Goal: Task Accomplishment & Management: Manage account settings

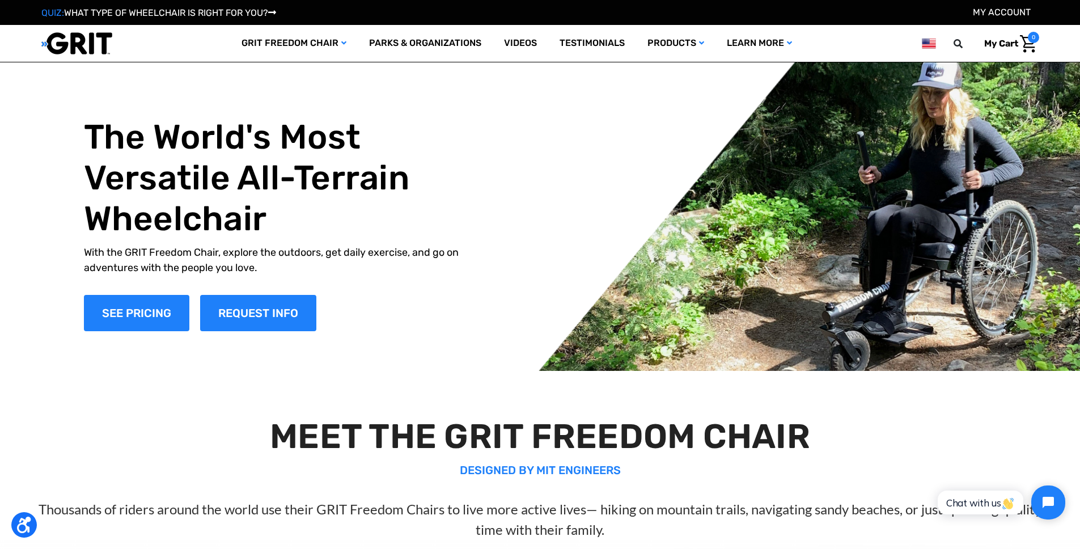
click at [928, 44] on img at bounding box center [928, 43] width 14 height 14
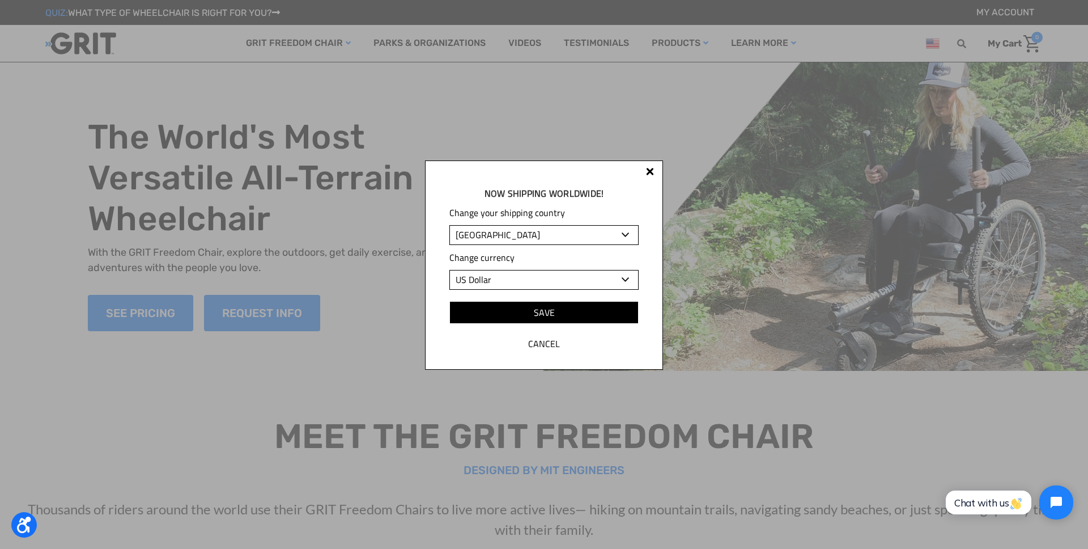
click at [554, 228] on select "Albania Algeria Andorra Angola Anguilla Antigua and Barbuda Argentina Armenia A…" at bounding box center [543, 235] width 189 height 20
select select "TH"
select select "THB"
click at [449, 225] on select "Albania Algeria Andorra Angola Anguilla Antigua and Barbuda Argentina Armenia A…" at bounding box center [543, 235] width 189 height 20
click at [551, 309] on input "Save" at bounding box center [543, 312] width 189 height 23
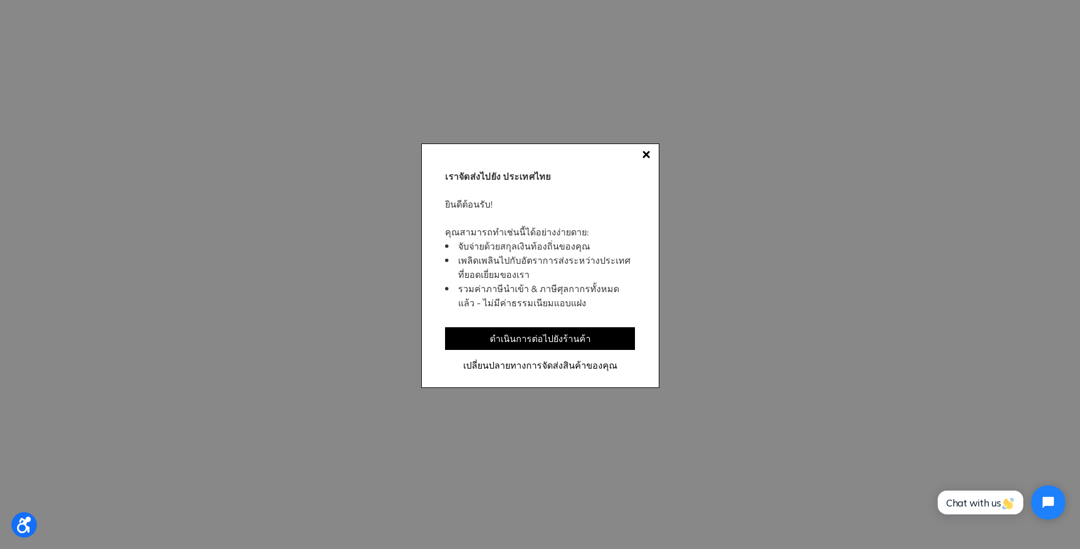
click at [647, 152] on div at bounding box center [646, 154] width 8 height 8
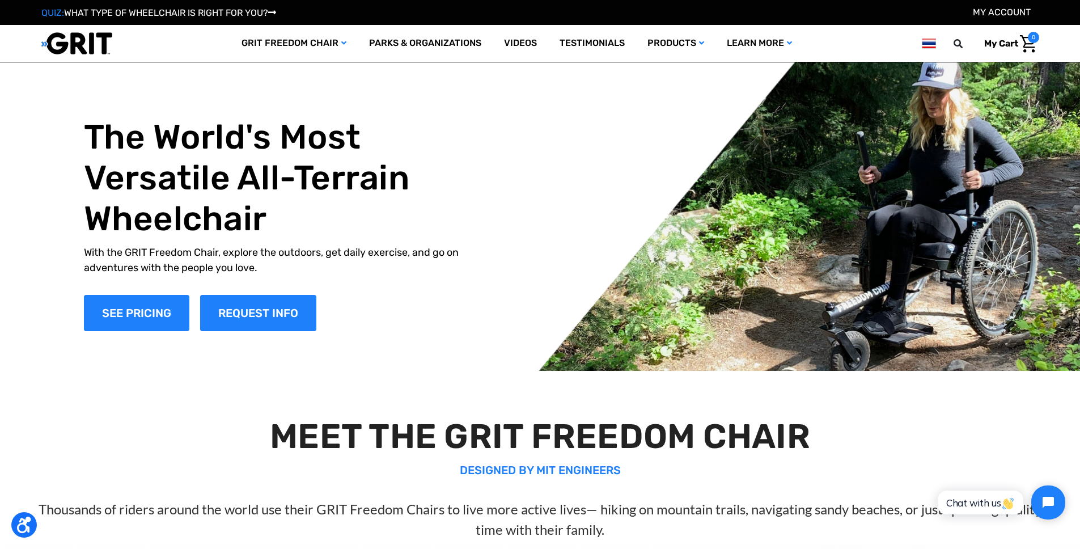
click at [930, 46] on img at bounding box center [928, 43] width 14 height 14
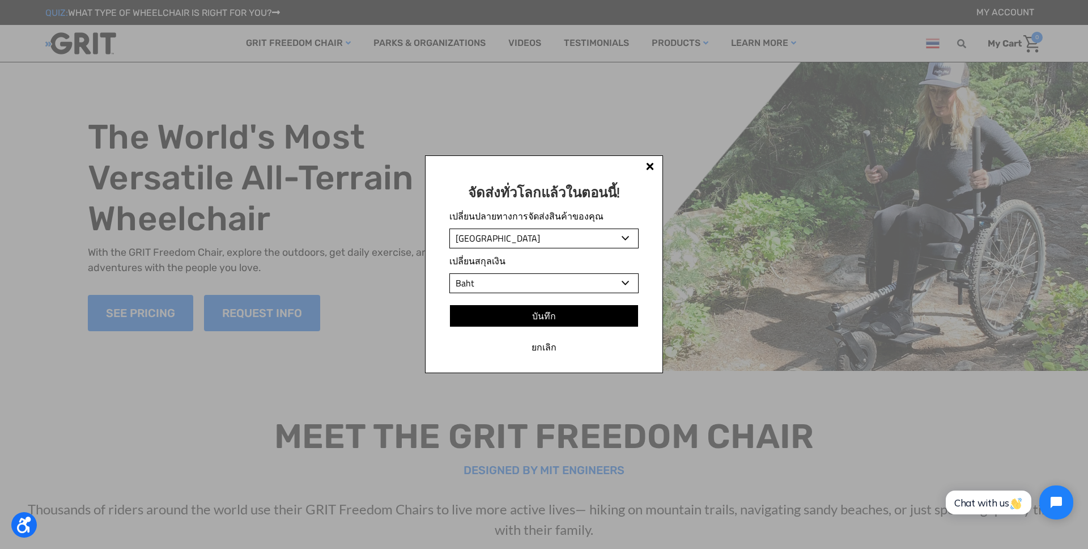
click at [483, 241] on select "[GEOGRAPHIC_DATA] [GEOGRAPHIC_DATA] [GEOGRAPHIC_DATA] [GEOGRAPHIC_DATA] [GEOGRA…" at bounding box center [543, 238] width 189 height 20
select select "ES"
select select "EUR"
click at [449, 228] on select "[GEOGRAPHIC_DATA] [GEOGRAPHIC_DATA] [GEOGRAPHIC_DATA] [GEOGRAPHIC_DATA] [GEOGRA…" at bounding box center [543, 238] width 189 height 20
click at [554, 311] on input "บันทึก" at bounding box center [543, 315] width 189 height 23
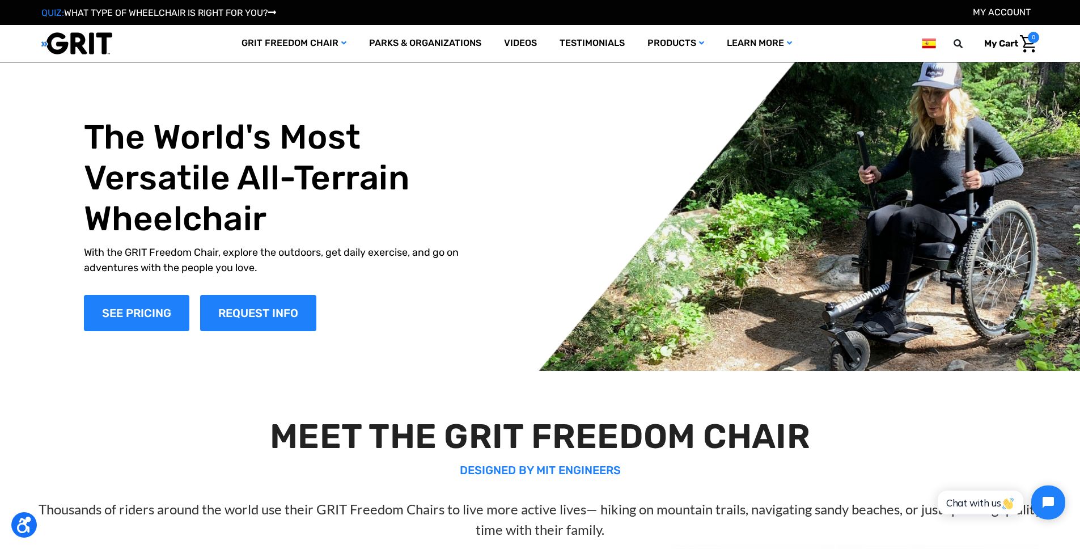
click at [924, 49] on img at bounding box center [928, 43] width 14 height 14
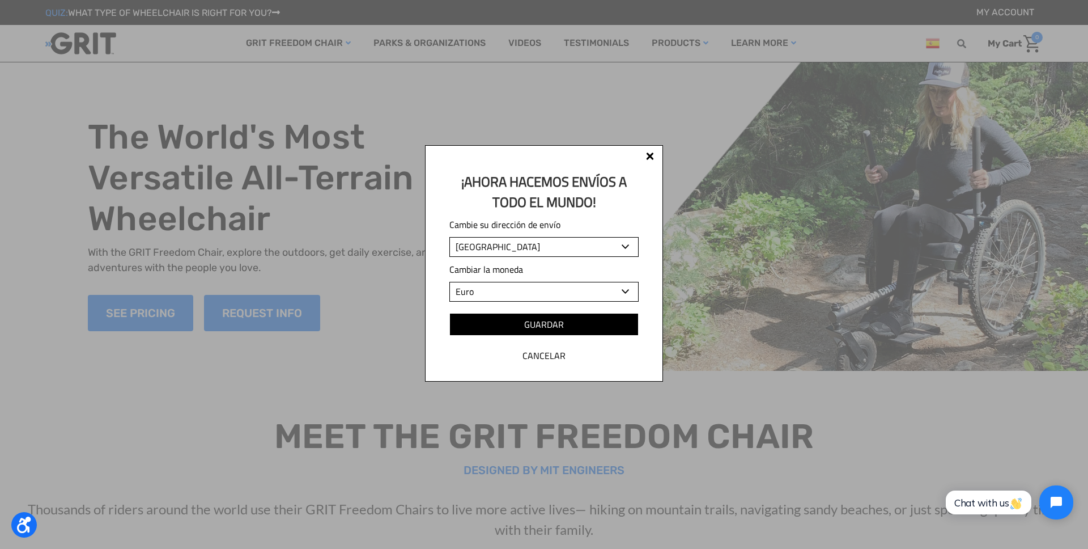
click at [650, 151] on div "¡Ahora hacemos envíos a todo el mundo! Cambie su dirección de envío Albania Alg…" at bounding box center [544, 263] width 238 height 236
click at [651, 157] on div at bounding box center [650, 156] width 8 height 8
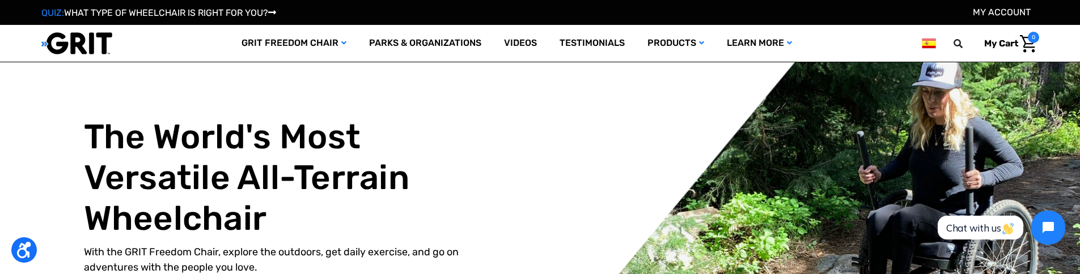
click at [925, 47] on img at bounding box center [928, 43] width 14 height 14
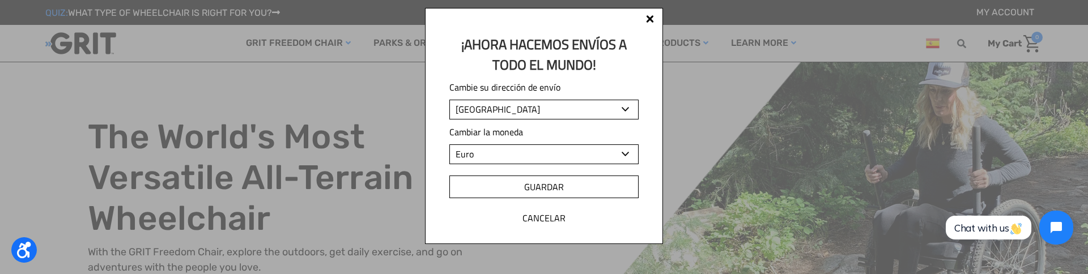
click at [540, 185] on input "Guardar" at bounding box center [543, 187] width 189 height 23
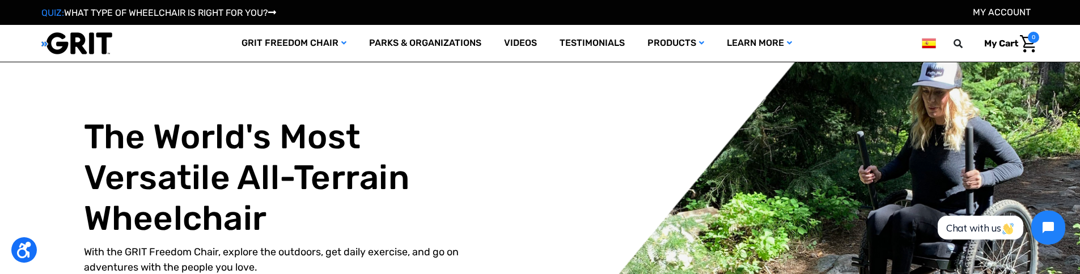
click at [924, 46] on img at bounding box center [928, 43] width 14 height 14
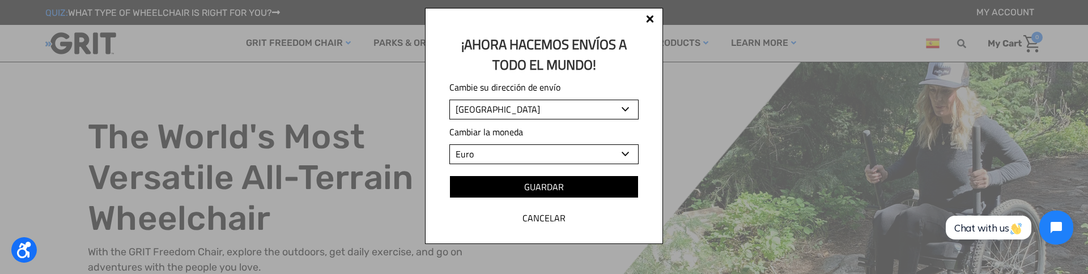
click at [515, 104] on select "Albania Algeria Andorra Angola Anguilla Antigua and Barbuda Argentina Armenia A…" at bounding box center [543, 110] width 189 height 20
select select "SG"
select select "SGD"
click at [449, 100] on select "Albania Algeria Andorra Angola Anguilla Antigua and Barbuda Argentina Armenia A…" at bounding box center [543, 110] width 189 height 20
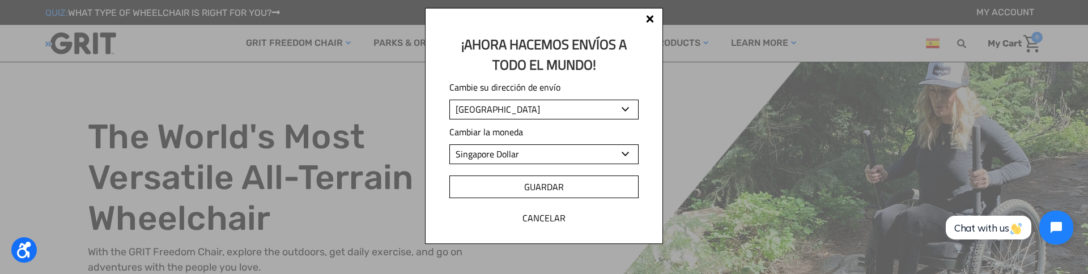
click at [523, 187] on input "Guardar" at bounding box center [543, 187] width 189 height 23
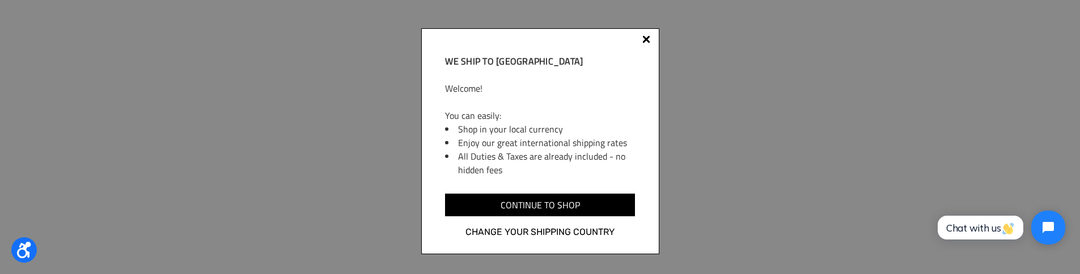
click at [762, 150] on div "We ship to [GEOGRAPHIC_DATA] Welcome! You can easily: Shop in your local curren…" at bounding box center [540, 137] width 1080 height 274
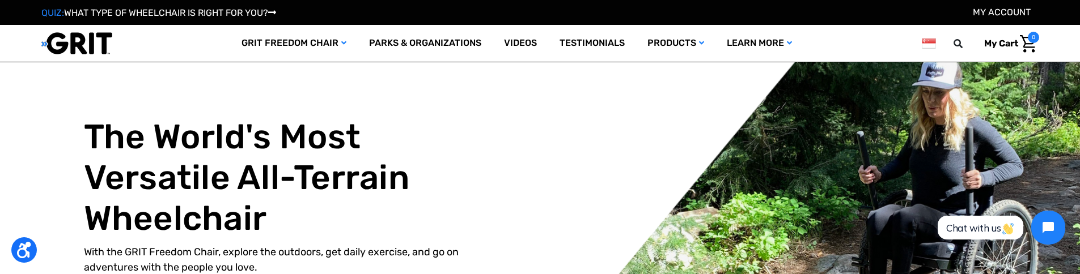
click at [927, 44] on img at bounding box center [928, 43] width 14 height 14
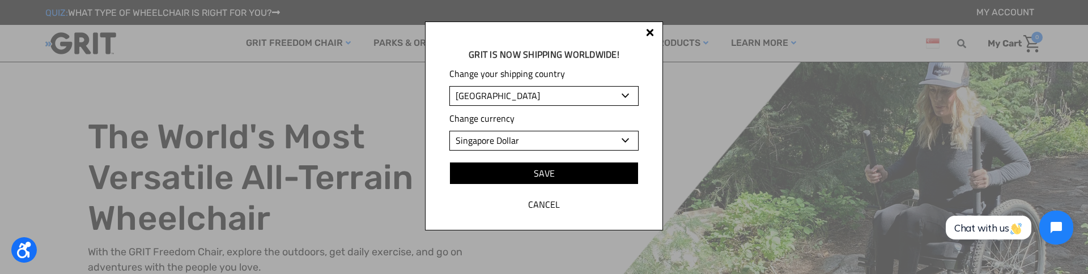
click at [487, 99] on select "Albania Algeria Andorra Angola Anguilla Antigua and Barbuda Argentina Armenia A…" at bounding box center [543, 96] width 189 height 20
select select "SE"
select select "SEK"
click at [449, 86] on select "Albania Algeria Andorra Angola Anguilla Antigua and Barbuda Argentina Armenia A…" at bounding box center [543, 96] width 189 height 20
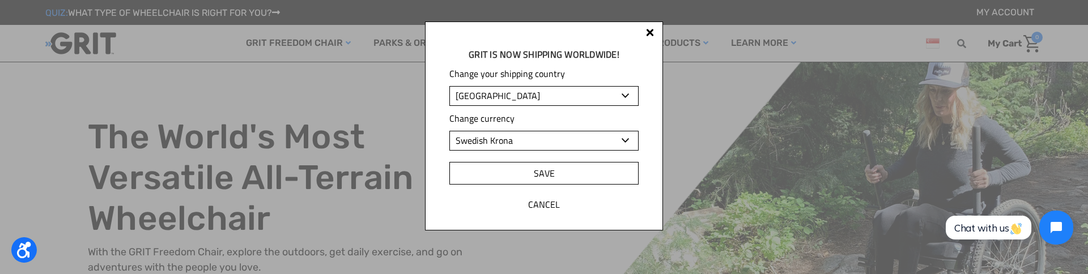
click at [584, 170] on input "Save" at bounding box center [543, 173] width 189 height 23
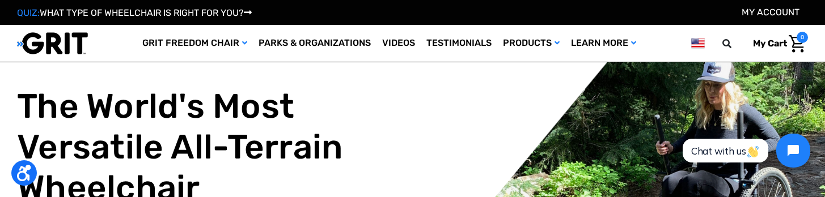
click at [697, 40] on img at bounding box center [698, 43] width 14 height 14
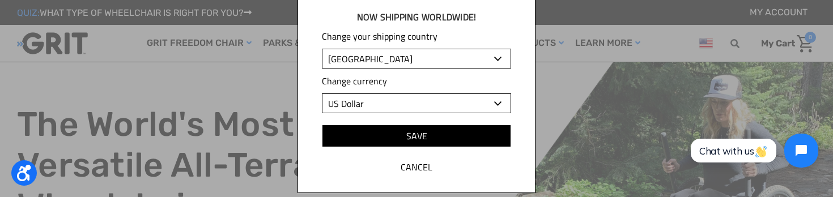
click at [380, 61] on select "Albania Algeria Andorra Angola Anguilla Antigua and Barbuda Argentina Armenia A…" at bounding box center [416, 59] width 189 height 20
select select "CH"
select select "CHF"
click at [322, 49] on select "Albania Algeria Andorra Angola Anguilla Antigua and Barbuda Argentina Armenia A…" at bounding box center [416, 59] width 189 height 20
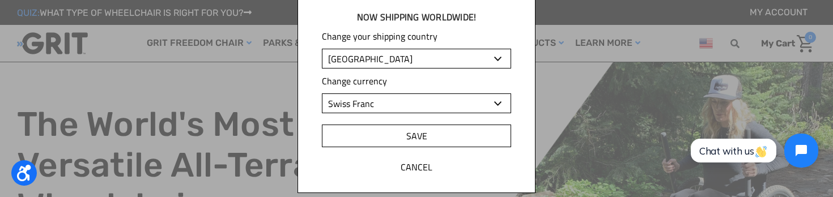
click at [439, 140] on input "Save" at bounding box center [416, 136] width 189 height 23
